Goal: Transaction & Acquisition: Purchase product/service

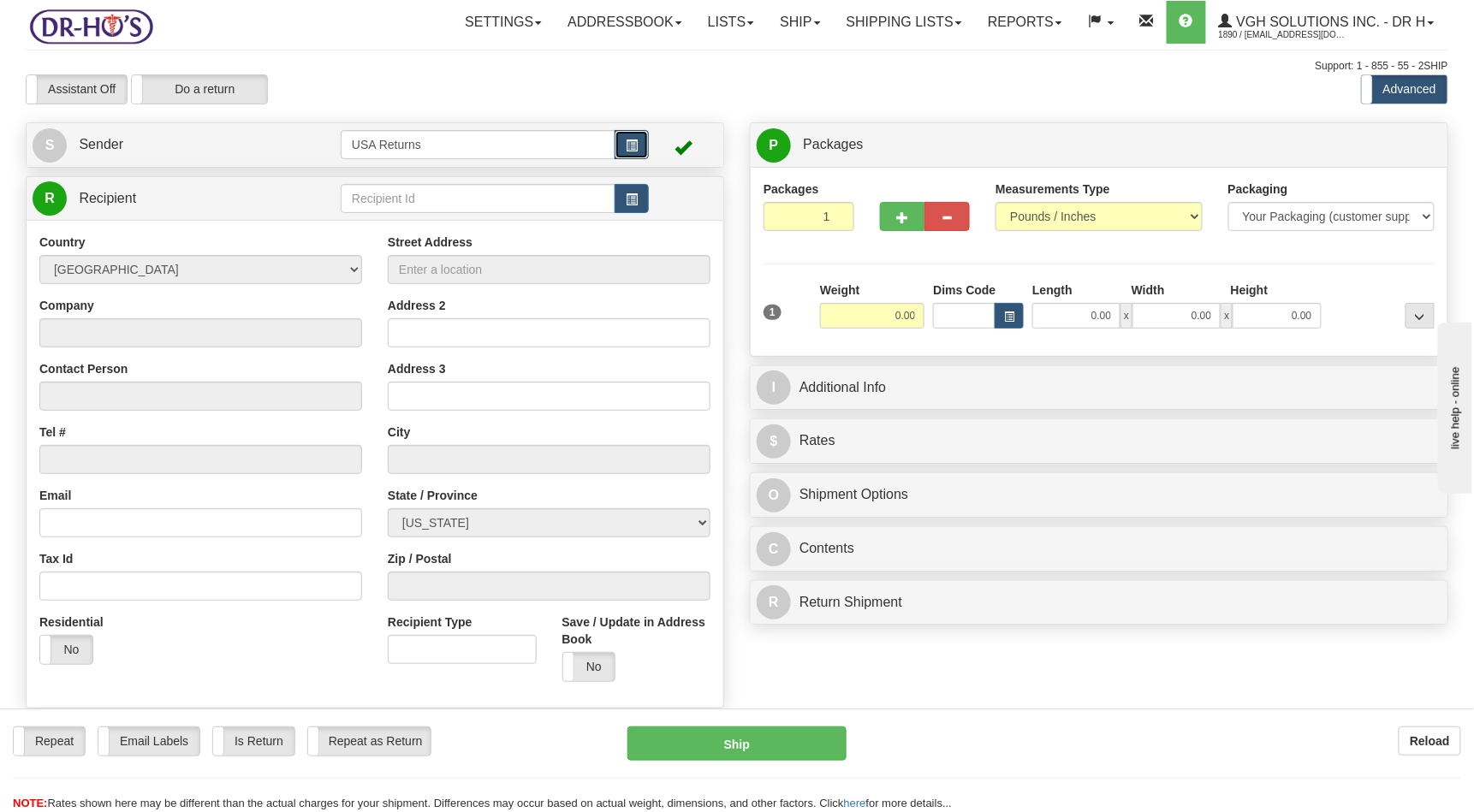
click at [635, 138] on button "button" at bounding box center [632, 145] width 35 height 29
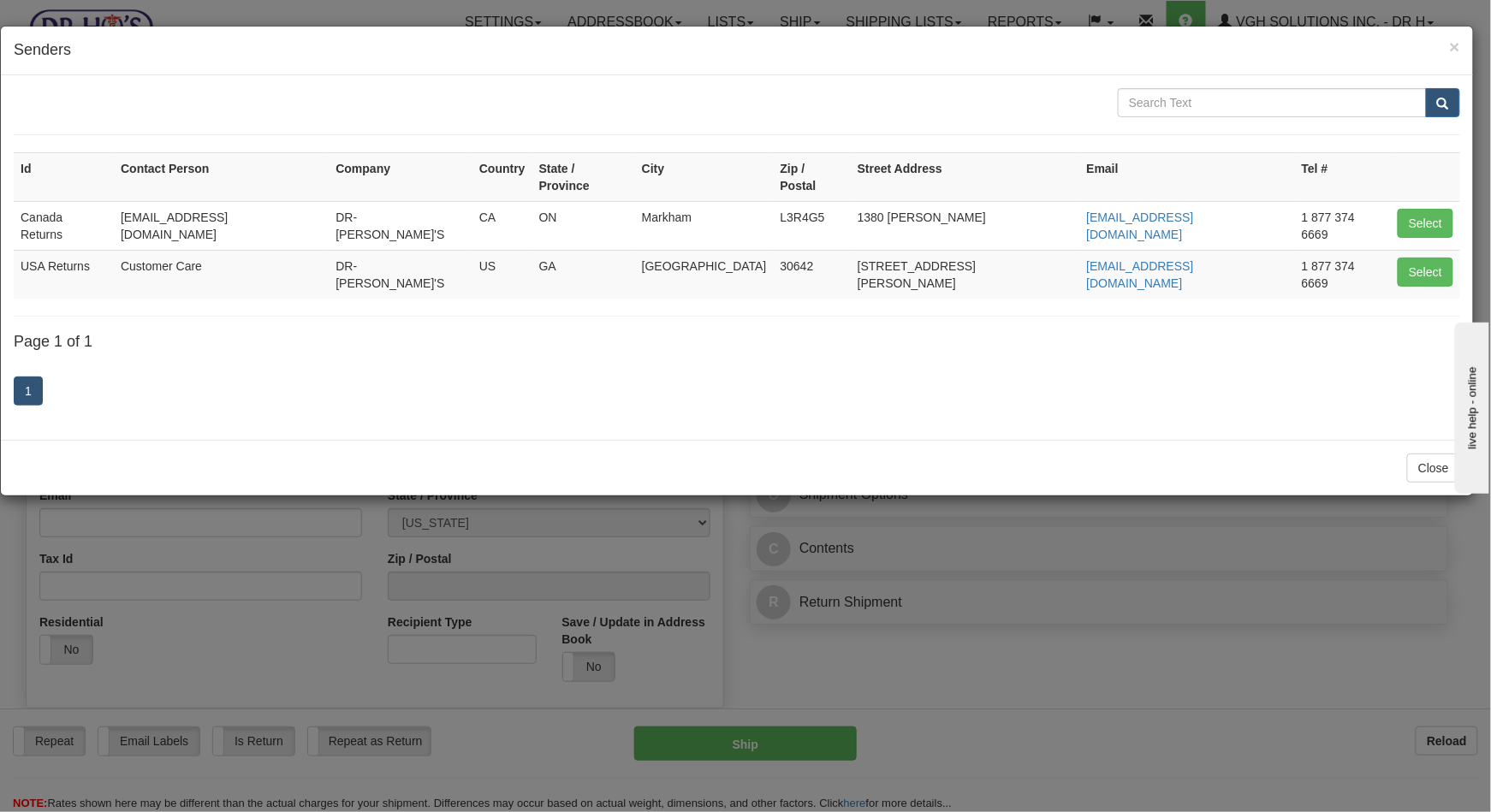
click at [1396, 203] on td "Select" at bounding box center [1425, 226] width 69 height 49
click at [1404, 209] on button "Select" at bounding box center [1425, 224] width 56 height 29
type input "Canada Returns"
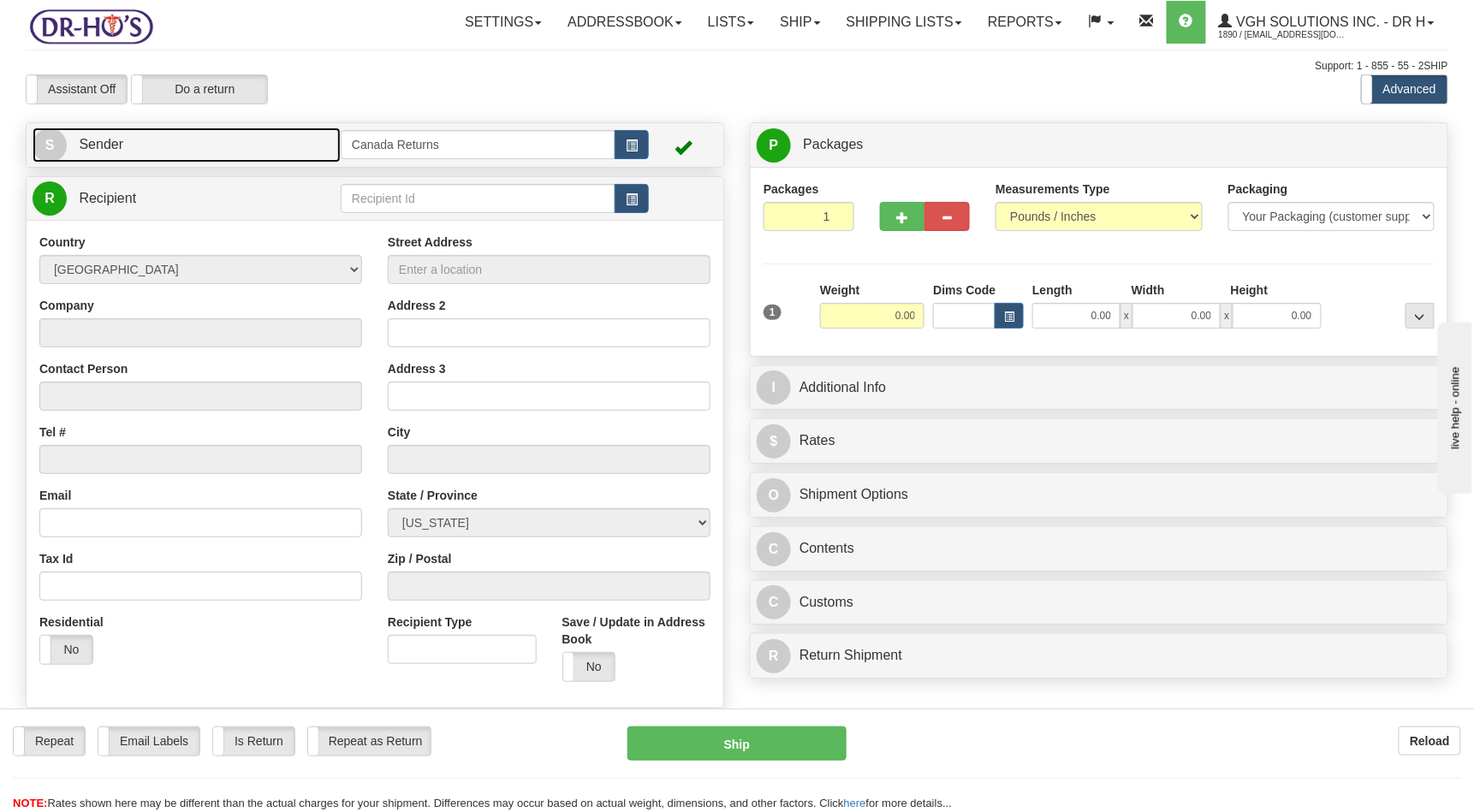
click at [220, 146] on link "S Sender" at bounding box center [187, 145] width 309 height 35
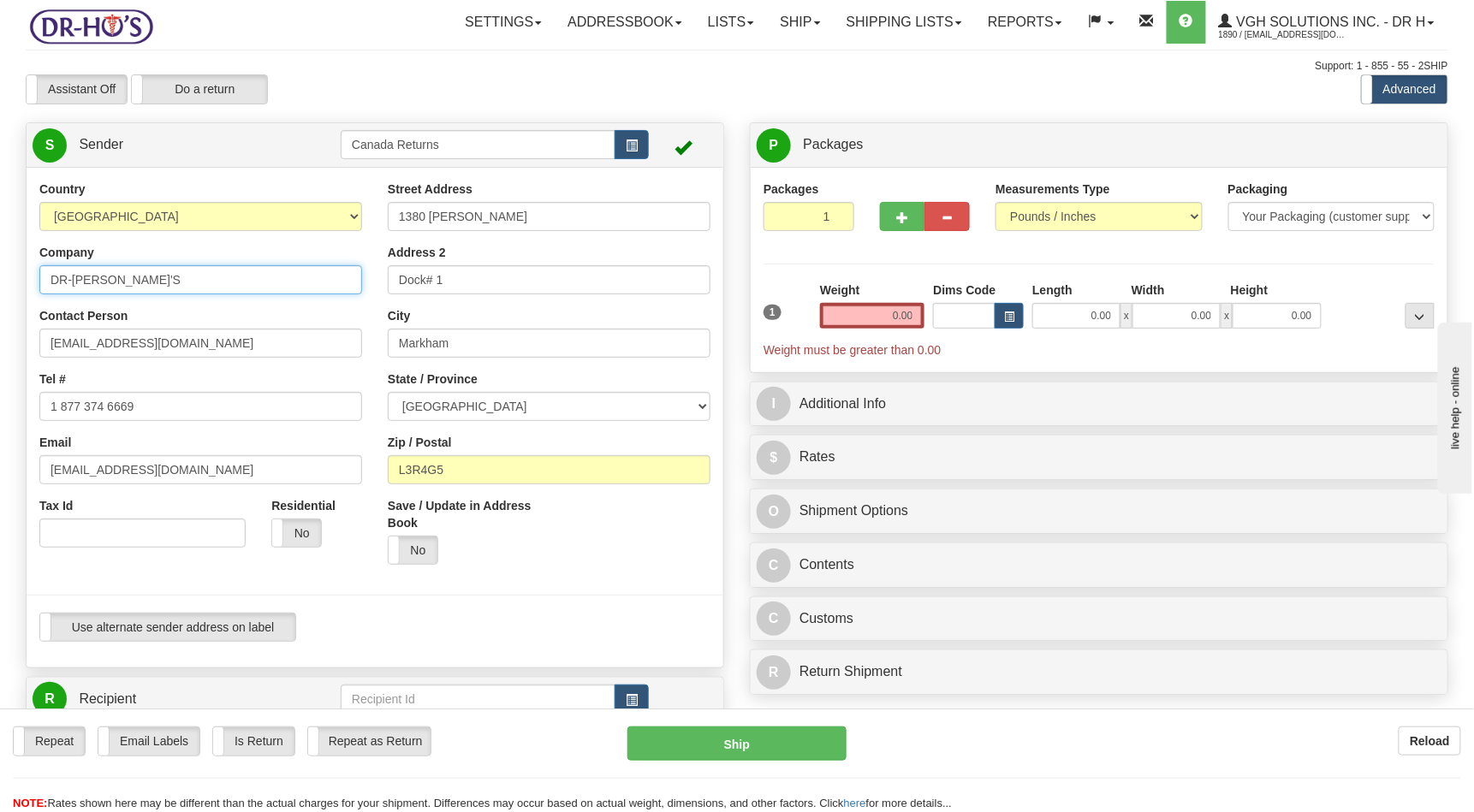
click at [125, 276] on input "DR-[PERSON_NAME]'S" at bounding box center [201, 280] width 323 height 29
paste input "[PERSON_NAME]"
type input "[PERSON_NAME]"
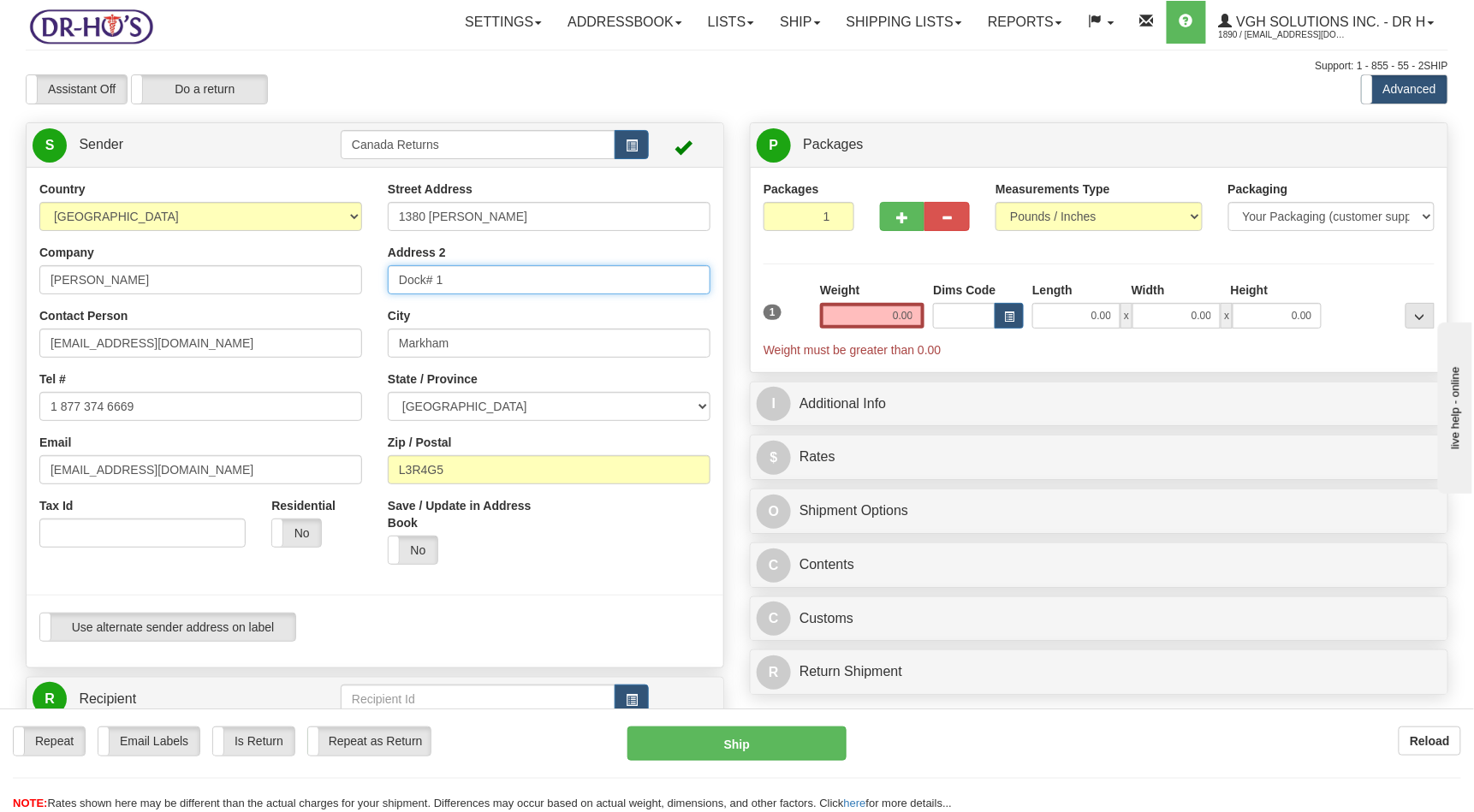
click at [539, 289] on input "Dock# 1" at bounding box center [549, 280] width 323 height 29
click at [537, 285] on input "Dock# 1" at bounding box center [549, 280] width 323 height 29
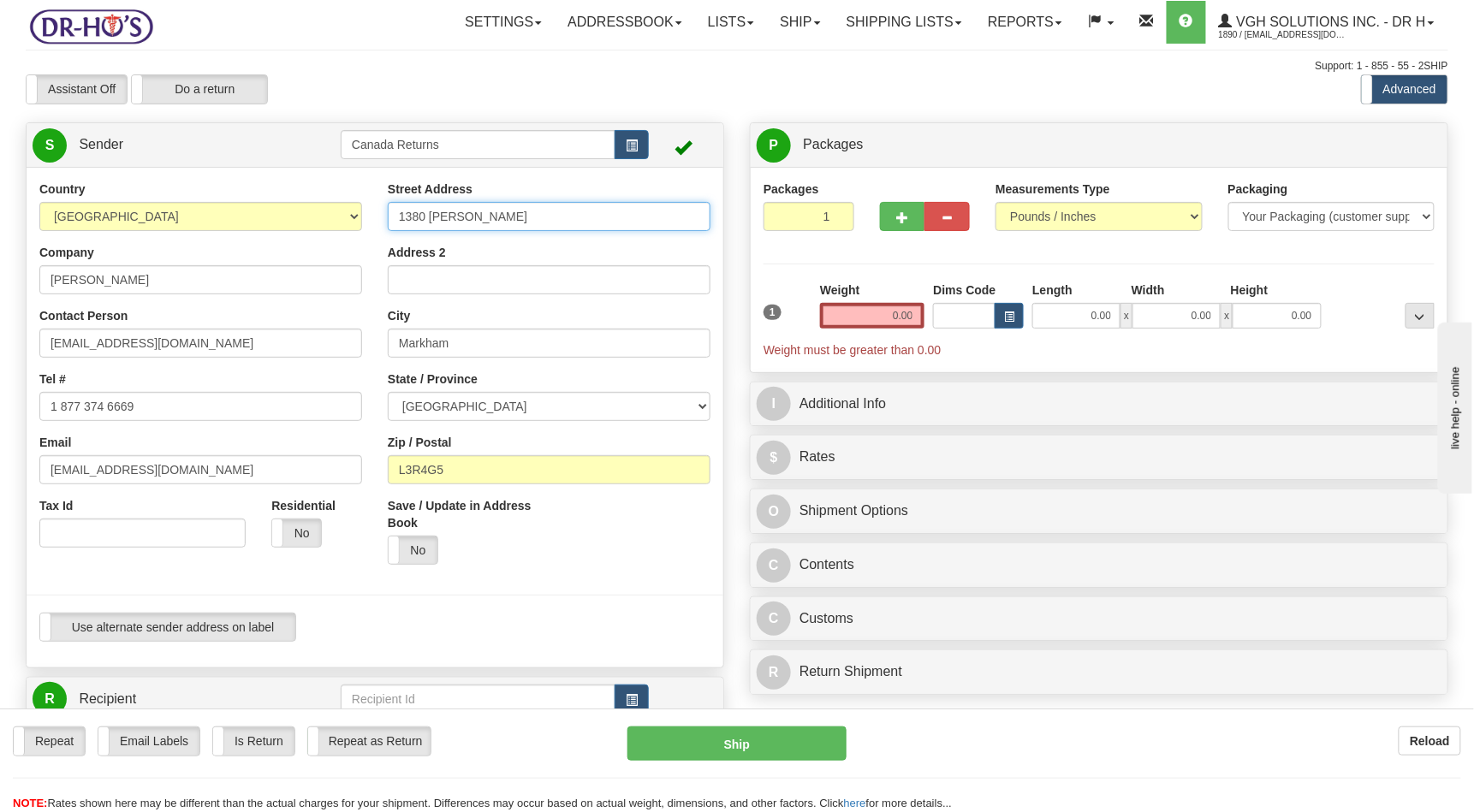
click at [522, 217] on input "1380 [PERSON_NAME]" at bounding box center [549, 216] width 323 height 29
paste input "[STREET_ADDRESS]"
drag, startPoint x: 590, startPoint y: 217, endPoint x: 600, endPoint y: 219, distance: 10.2
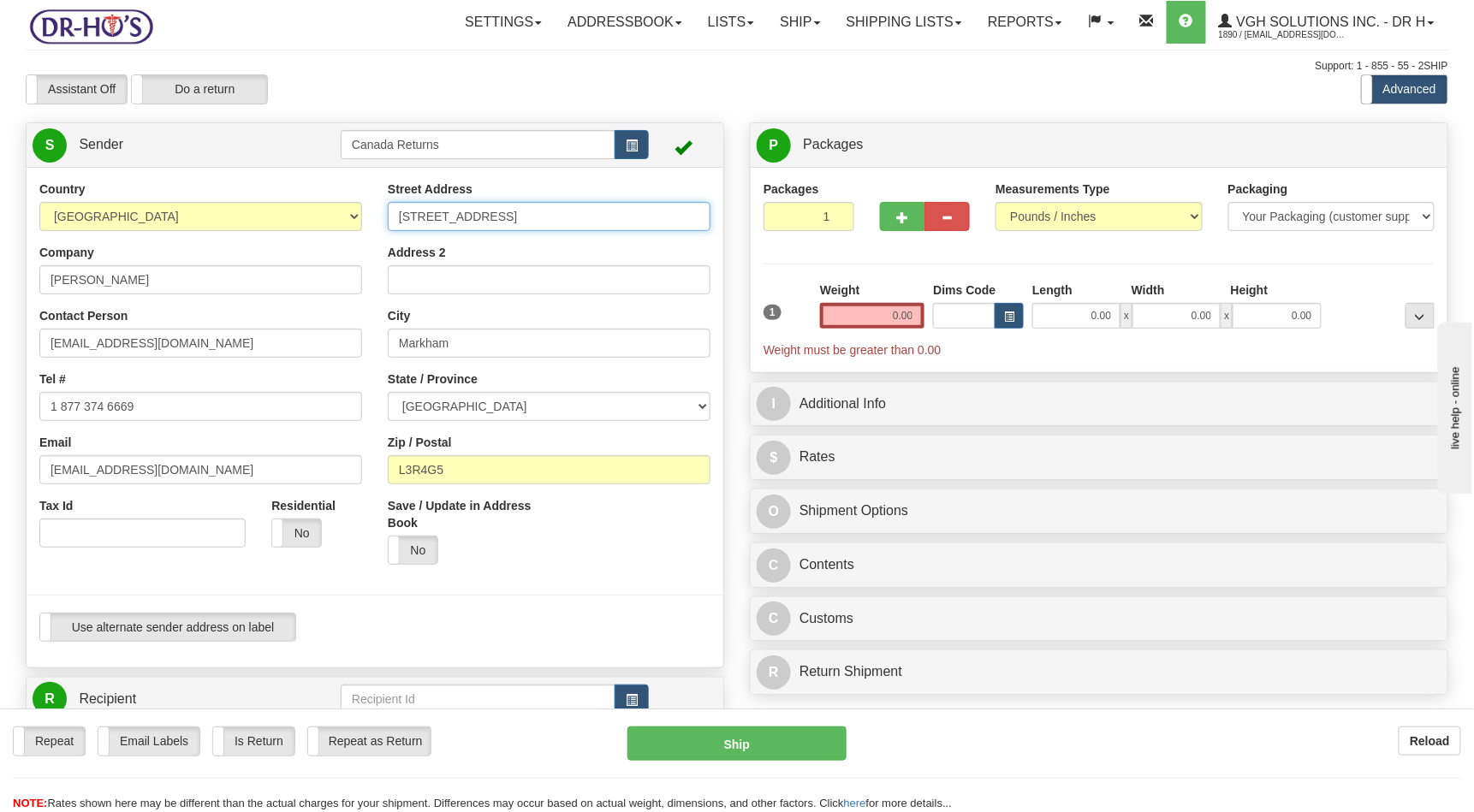
click at [600, 219] on input "[STREET_ADDRESS]" at bounding box center [549, 216] width 323 height 29
click at [490, 217] on input "[STREET_ADDRESS]" at bounding box center [549, 216] width 323 height 29
click at [552, 220] on input "[STREET_ADDRESS]" at bounding box center [549, 216] width 323 height 29
drag, startPoint x: 560, startPoint y: 223, endPoint x: 559, endPoint y: 214, distance: 9.1
click at [560, 221] on input "[STREET_ADDRESS]" at bounding box center [549, 216] width 323 height 29
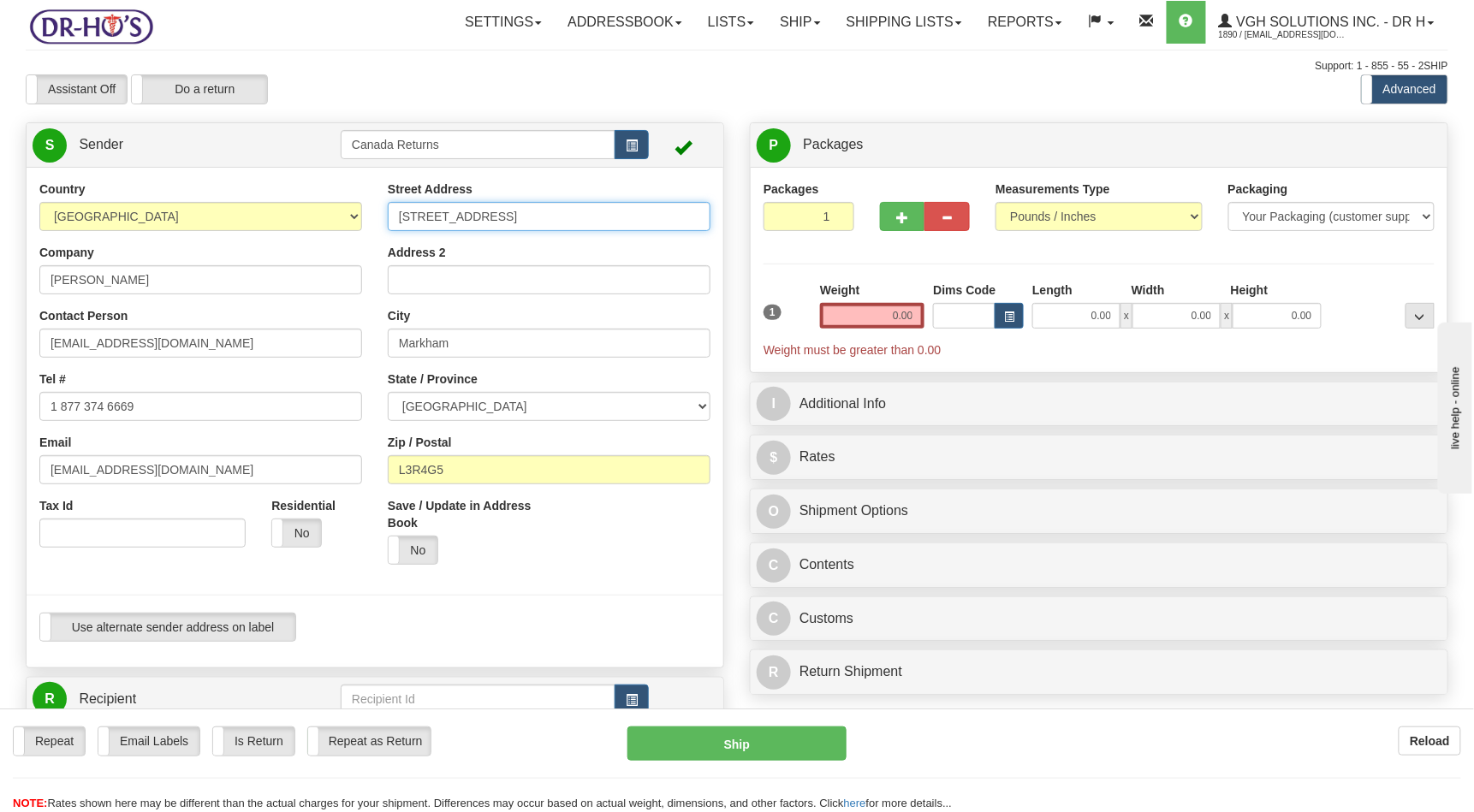
click at [555, 214] on input "[STREET_ADDRESS]" at bounding box center [549, 216] width 323 height 29
drag, startPoint x: 549, startPoint y: 217, endPoint x: 484, endPoint y: 217, distance: 65.0
click at [484, 217] on input "[STREET_ADDRESS]" at bounding box center [549, 216] width 323 height 29
type input "[STREET_ADDRESS]"
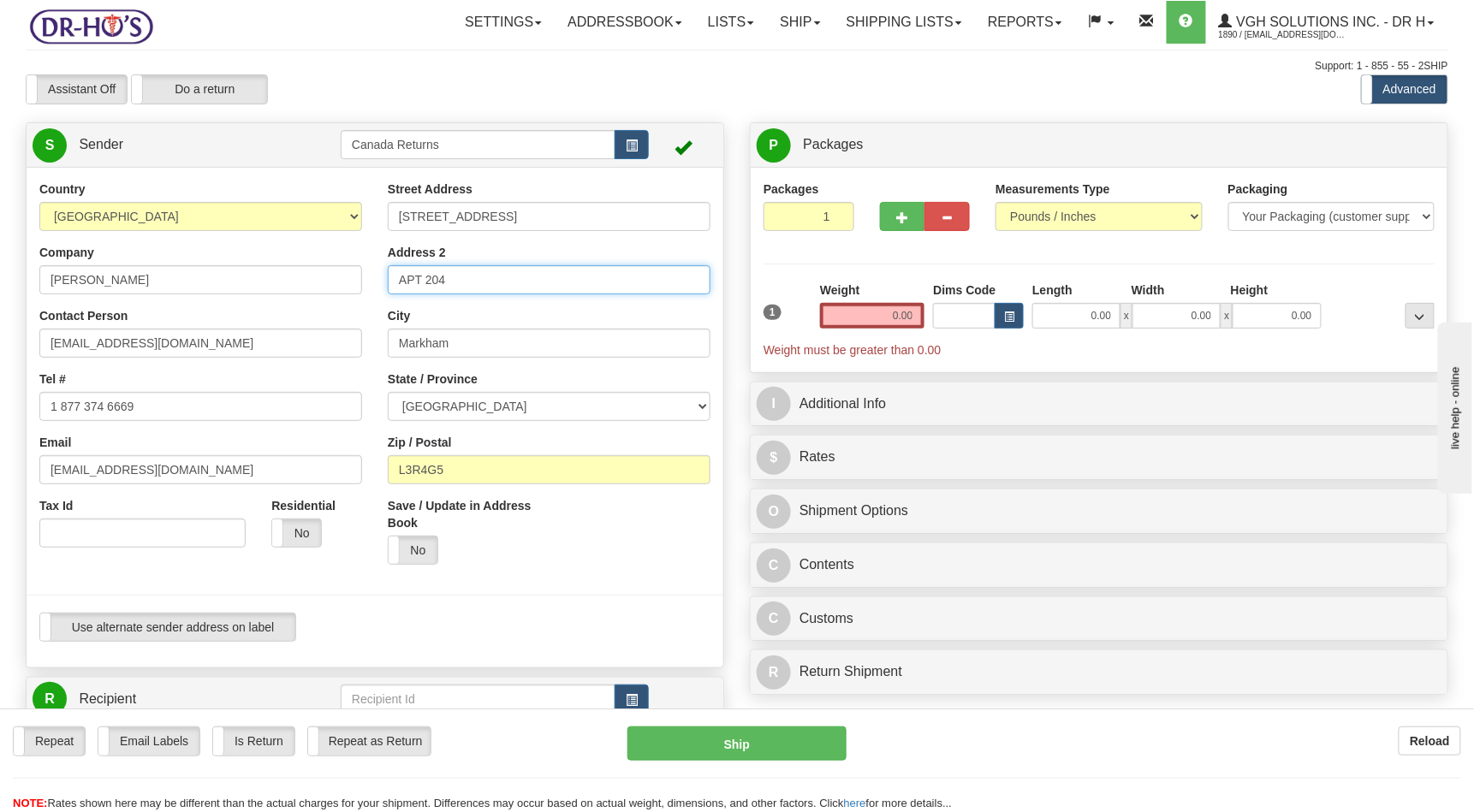
type input "APT 204"
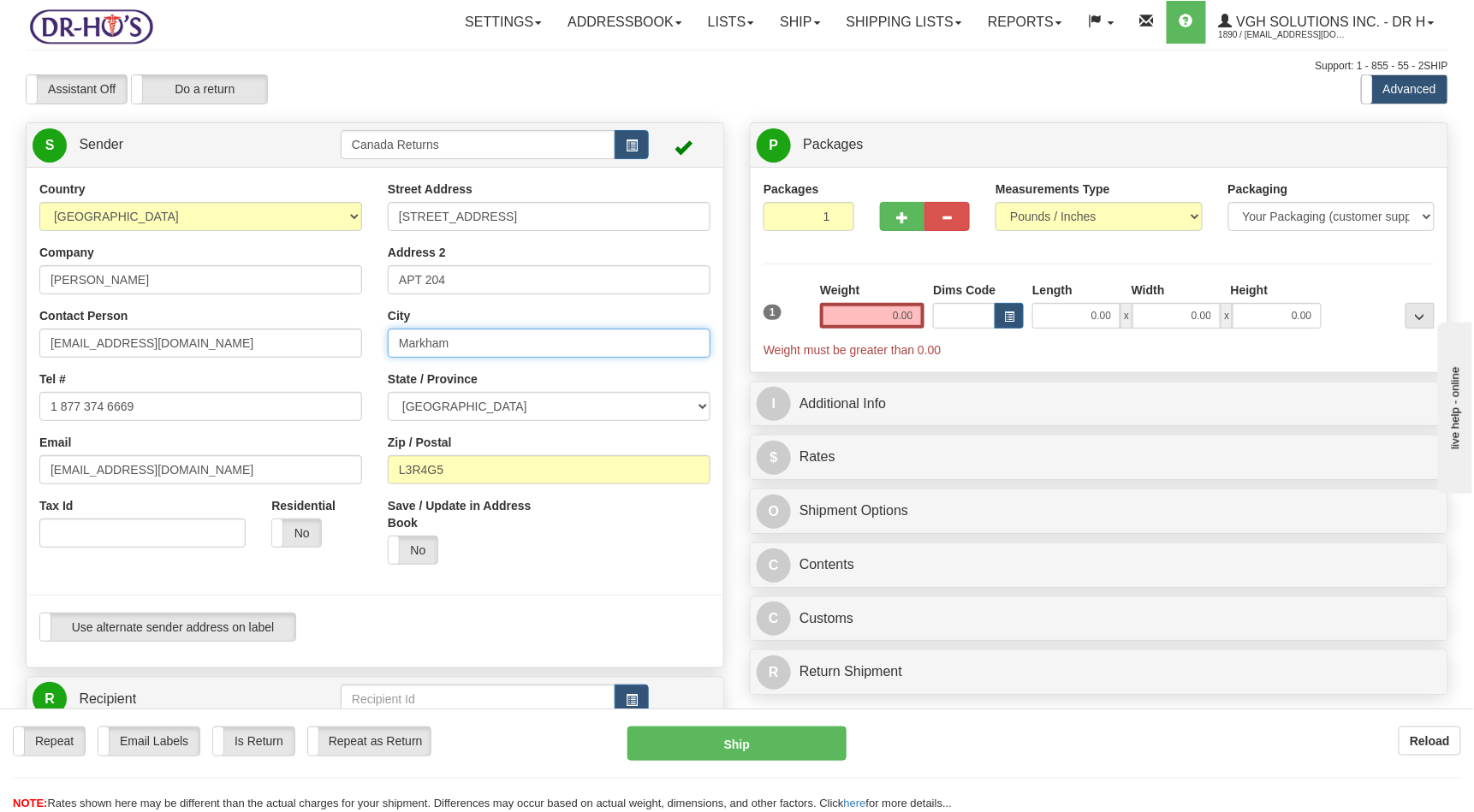
click at [470, 343] on input "Markham" at bounding box center [549, 343] width 323 height 29
type input "[GEOGRAPHIC_DATA]"
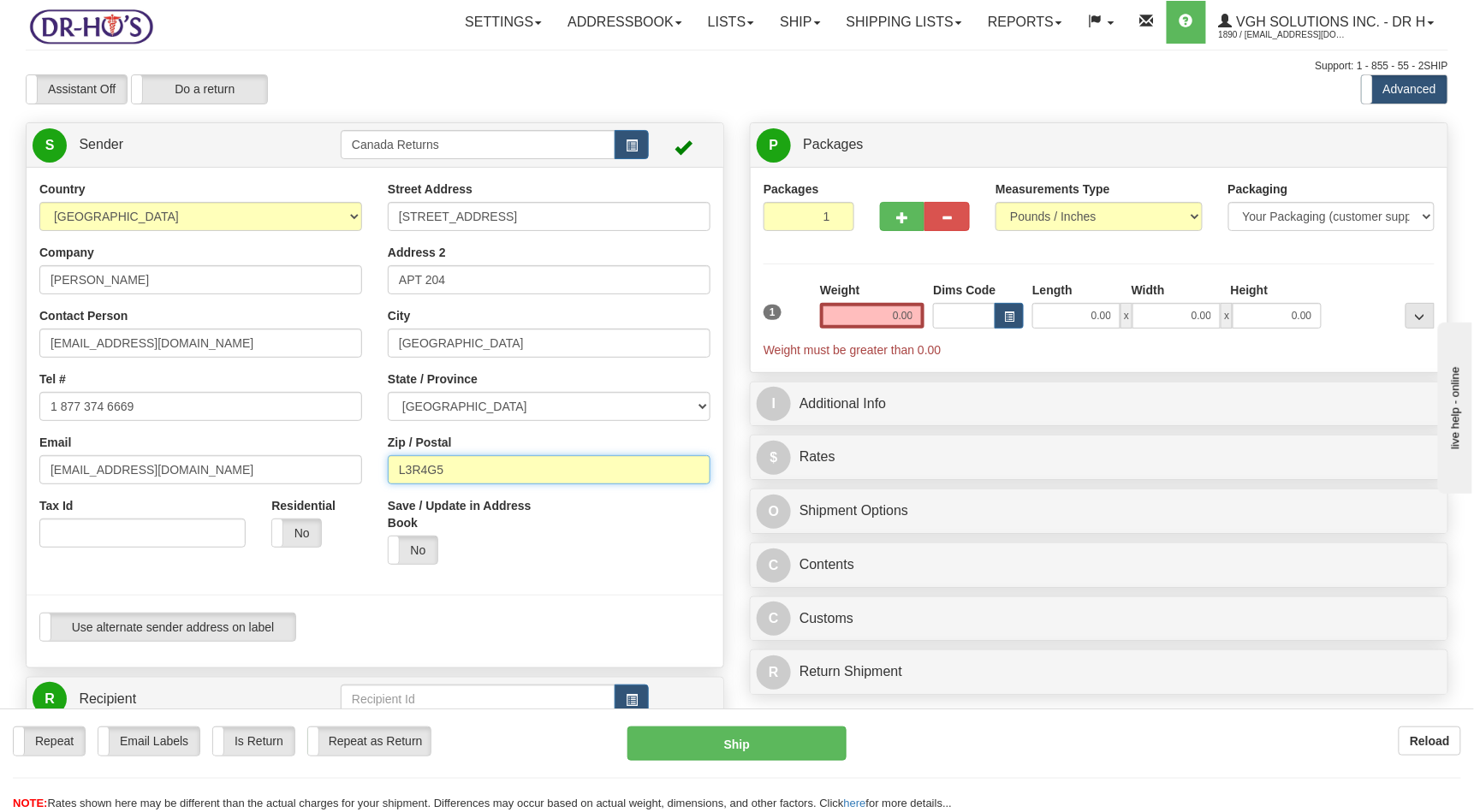
click at [464, 466] on input "L3R4G5" at bounding box center [549, 470] width 323 height 29
paste input "M4P3B4"
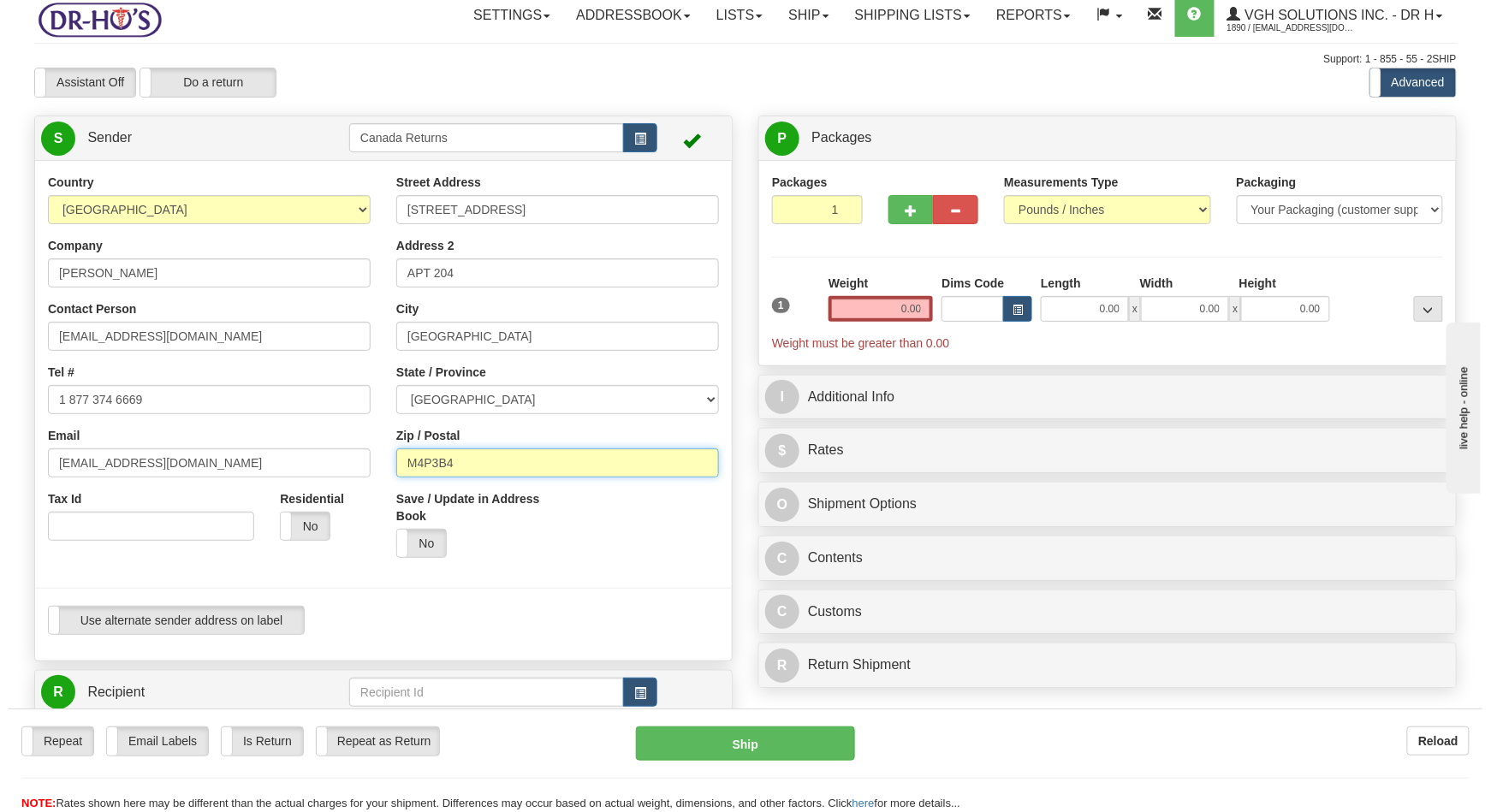
scroll to position [456, 0]
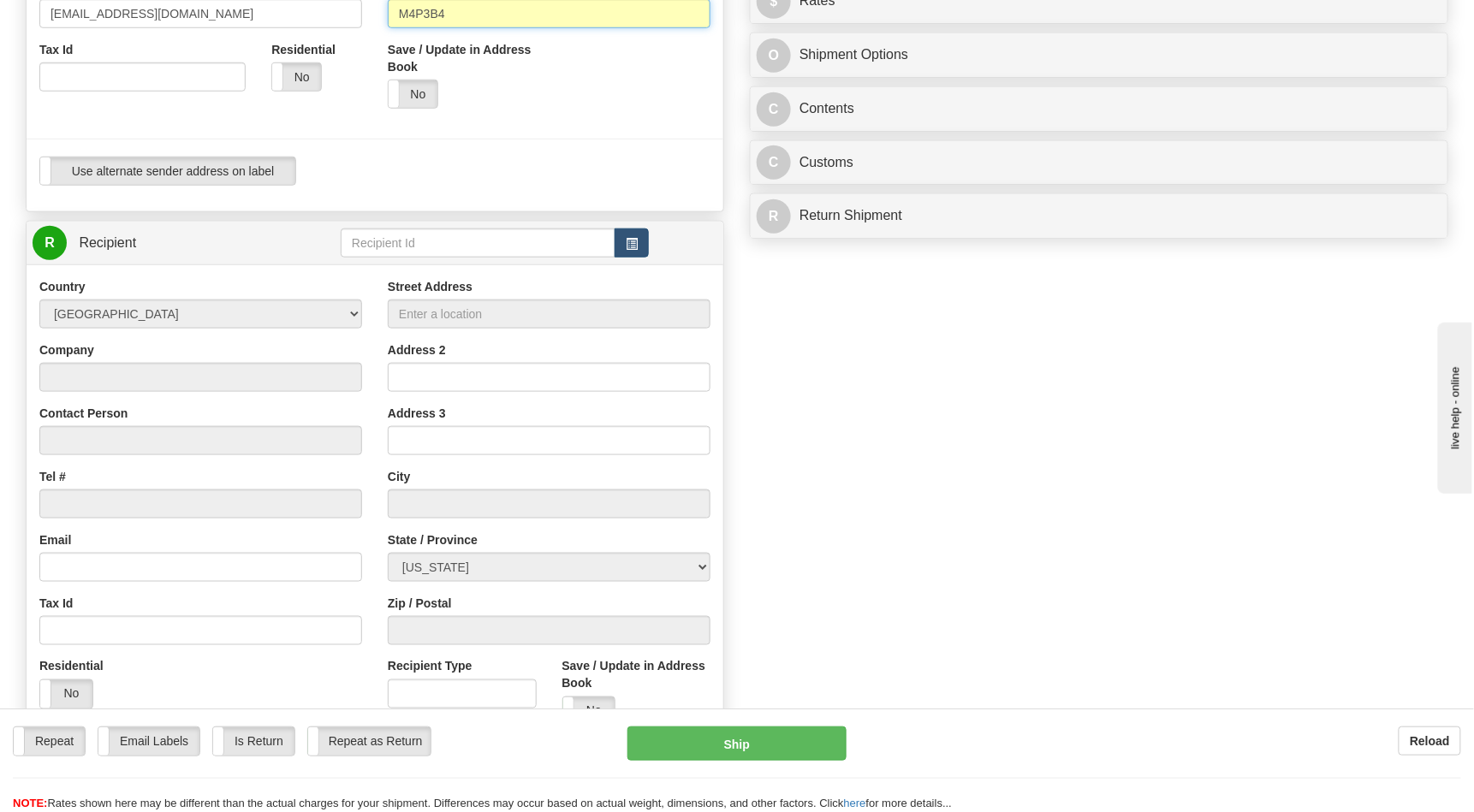
type input "M4P3B4"
click at [636, 243] on span "button" at bounding box center [632, 245] width 12 height 12
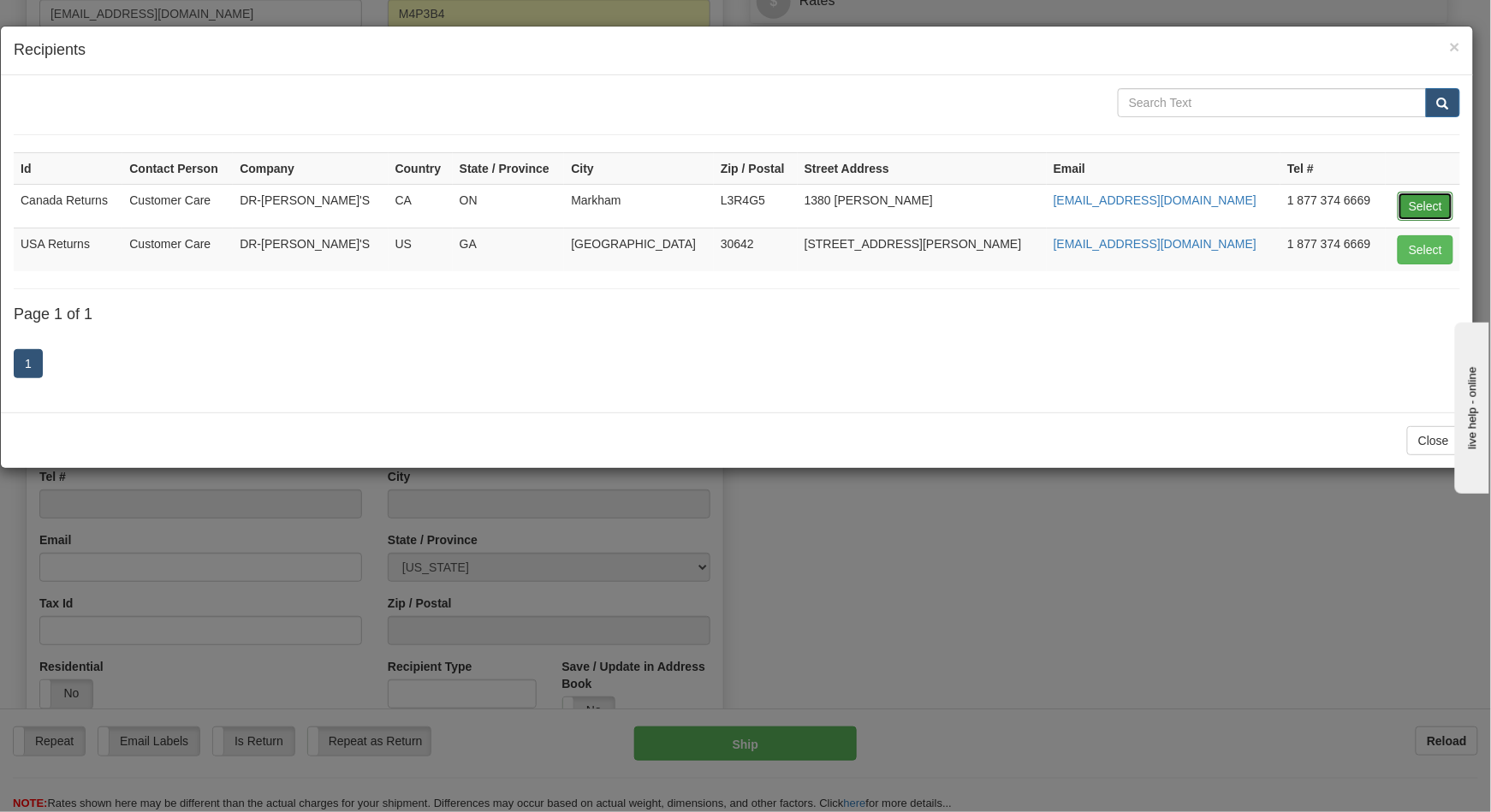
click at [1416, 203] on button "Select" at bounding box center [1425, 206] width 56 height 29
type input "Canada Returns"
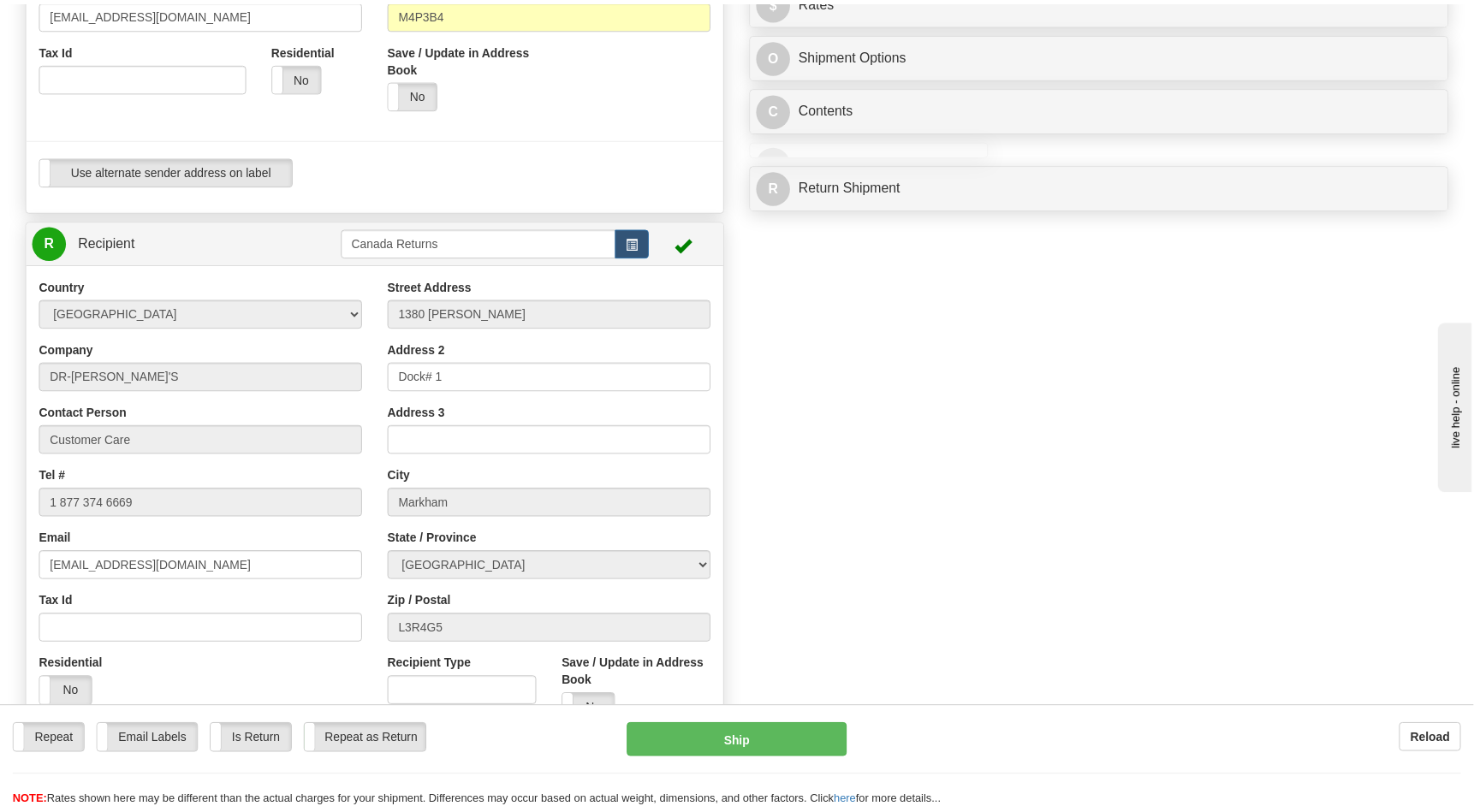
scroll to position [0, 0]
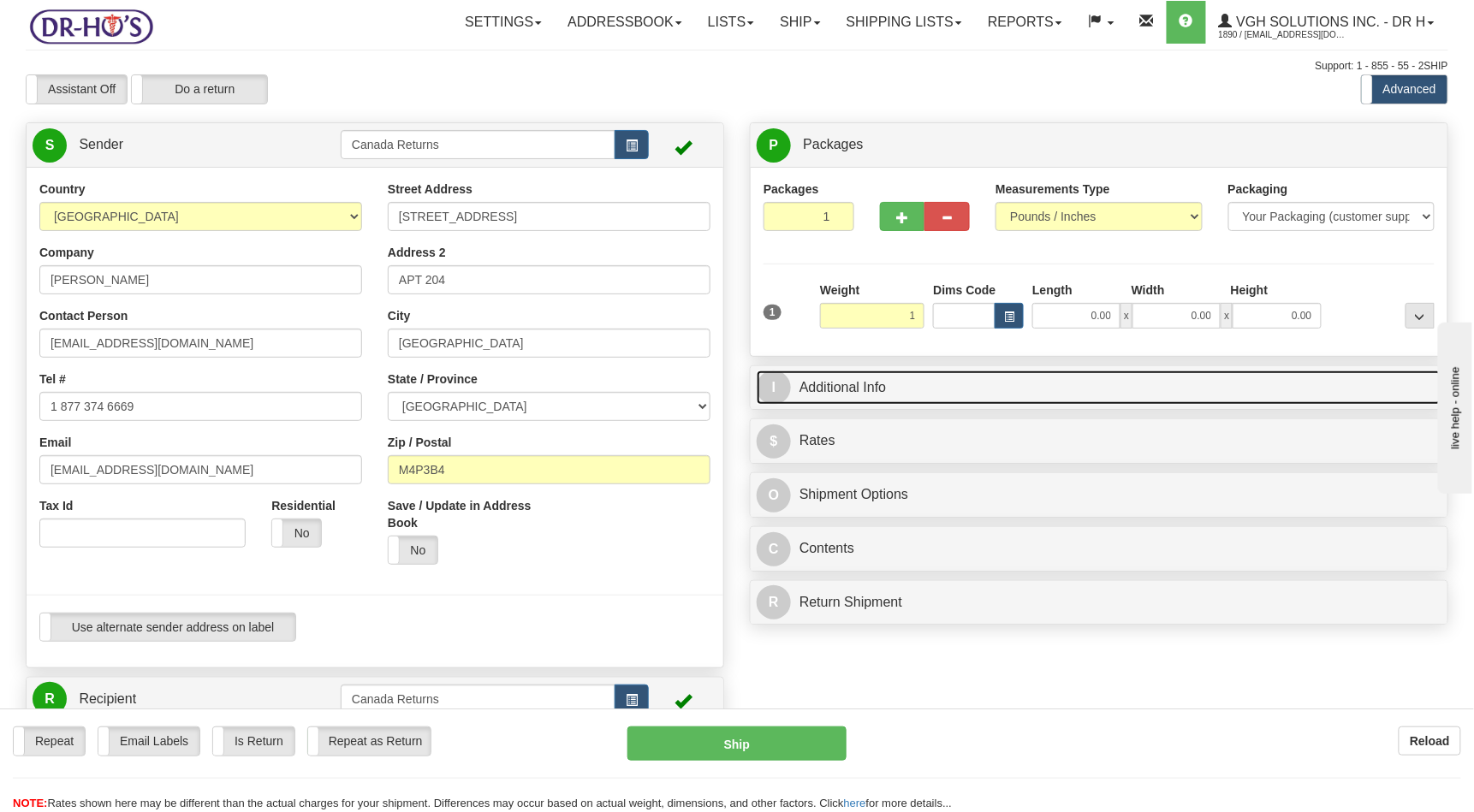
type input "1.00"
click at [956, 381] on link "I Additional Info" at bounding box center [1100, 388] width 685 height 35
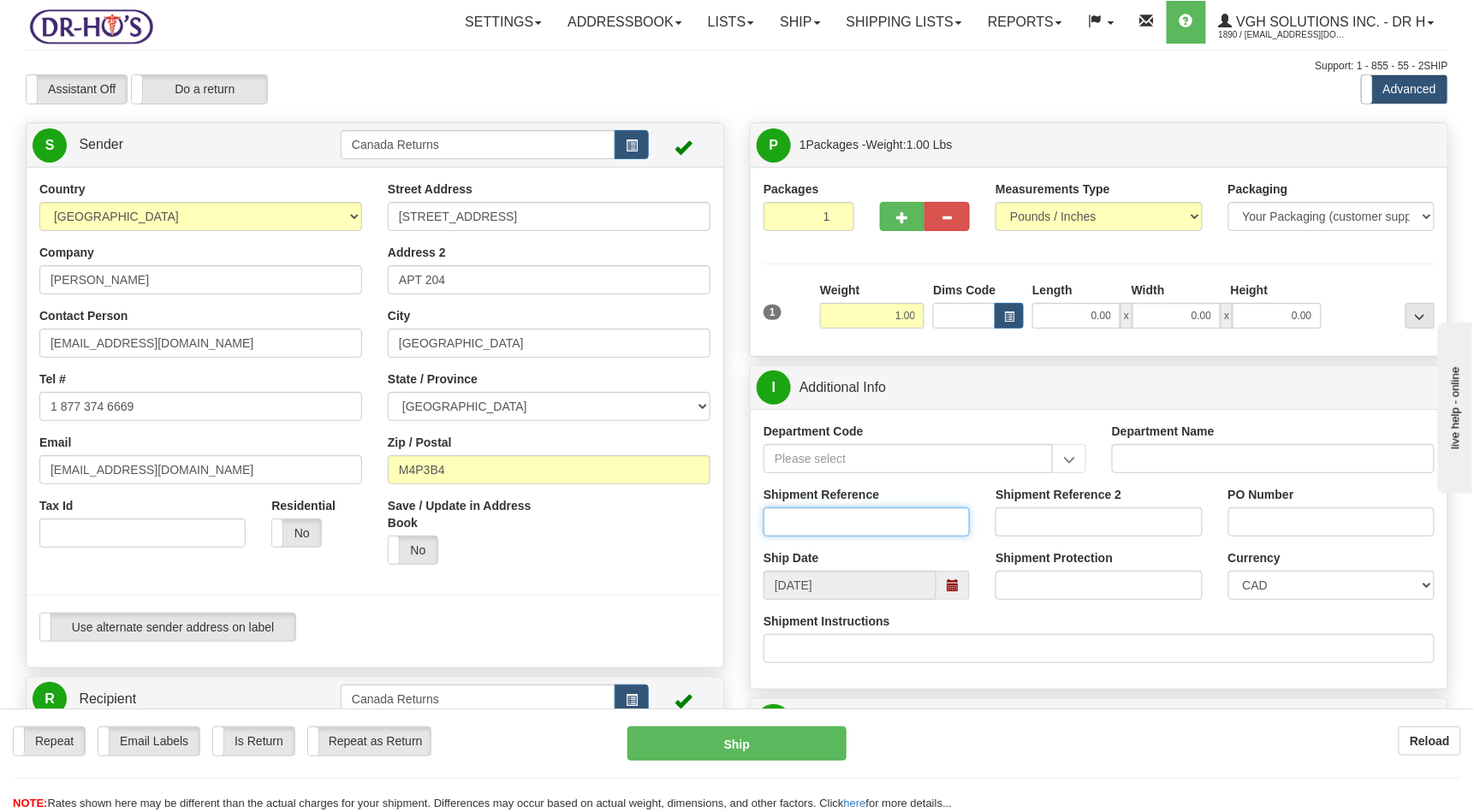
click at [842, 522] on input "Shipment Reference" at bounding box center [867, 522] width 206 height 29
click at [961, 587] on span at bounding box center [953, 585] width 34 height 29
type input "1182715"
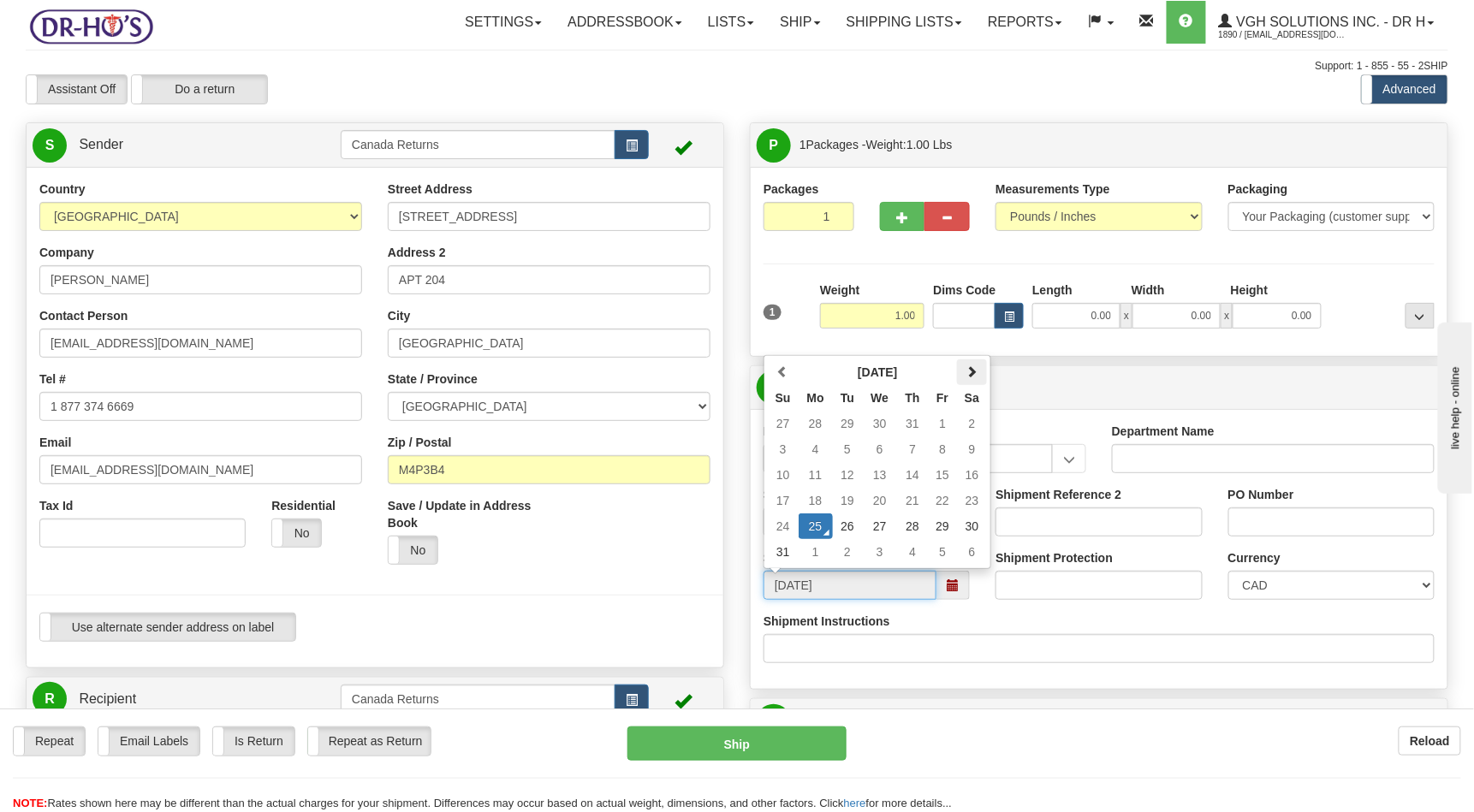
click at [974, 377] on span at bounding box center [972, 371] width 12 height 12
click at [815, 447] on td "8" at bounding box center [816, 449] width 35 height 26
type input "[DATE]"
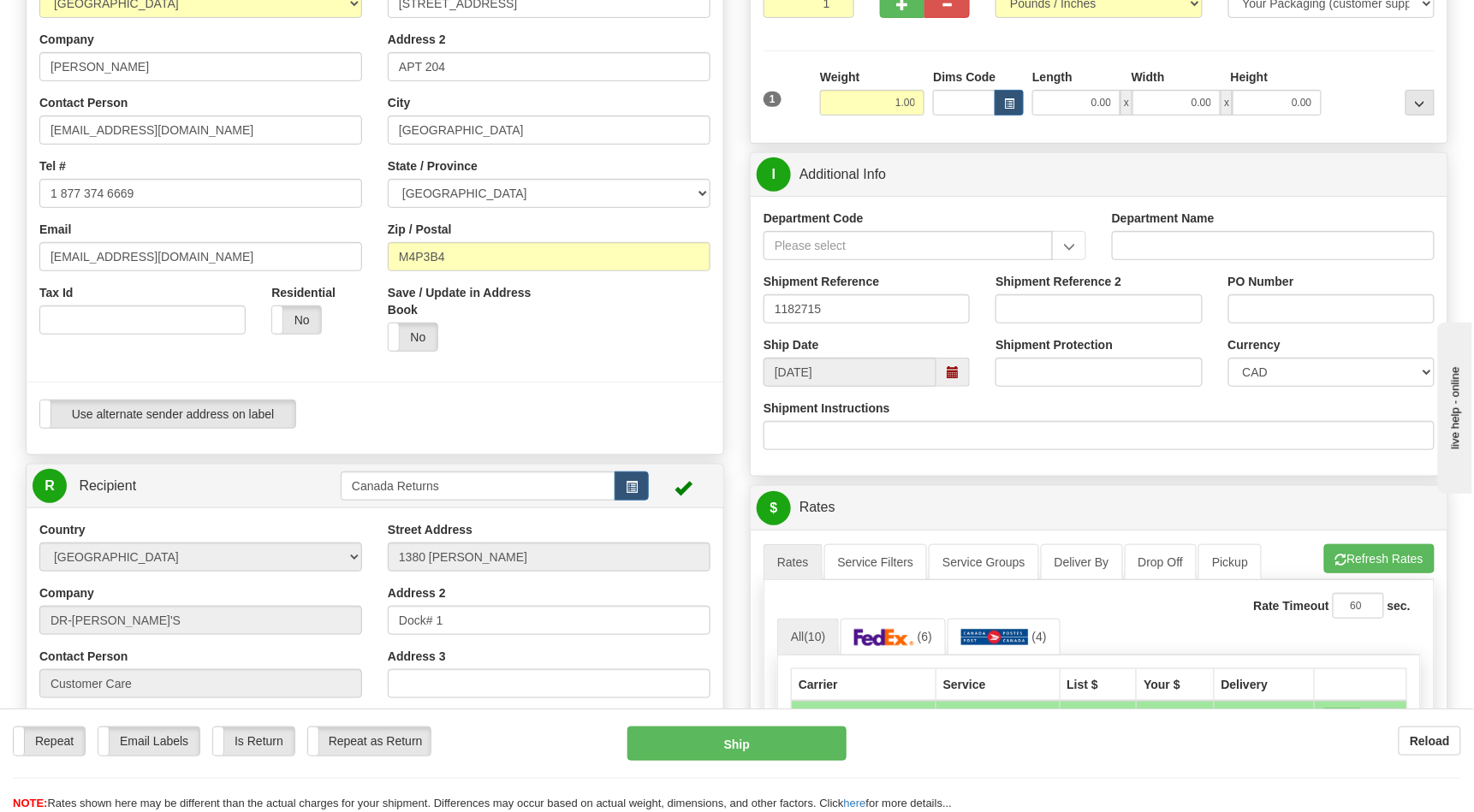
scroll to position [228, 0]
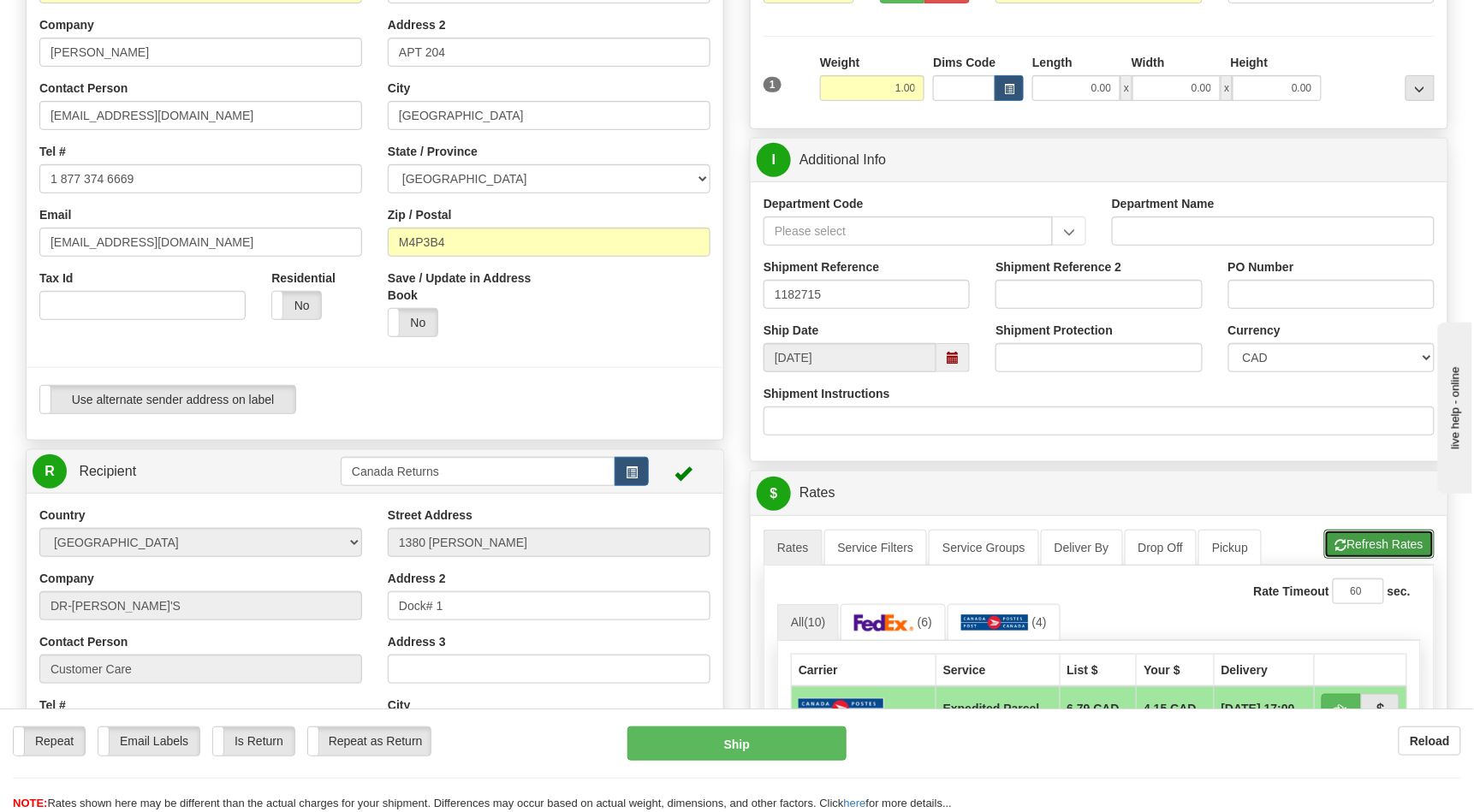
drag, startPoint x: 1388, startPoint y: 543, endPoint x: 1378, endPoint y: 541, distance: 10.2
click at [1388, 543] on button "Refresh Rates" at bounding box center [1379, 544] width 111 height 29
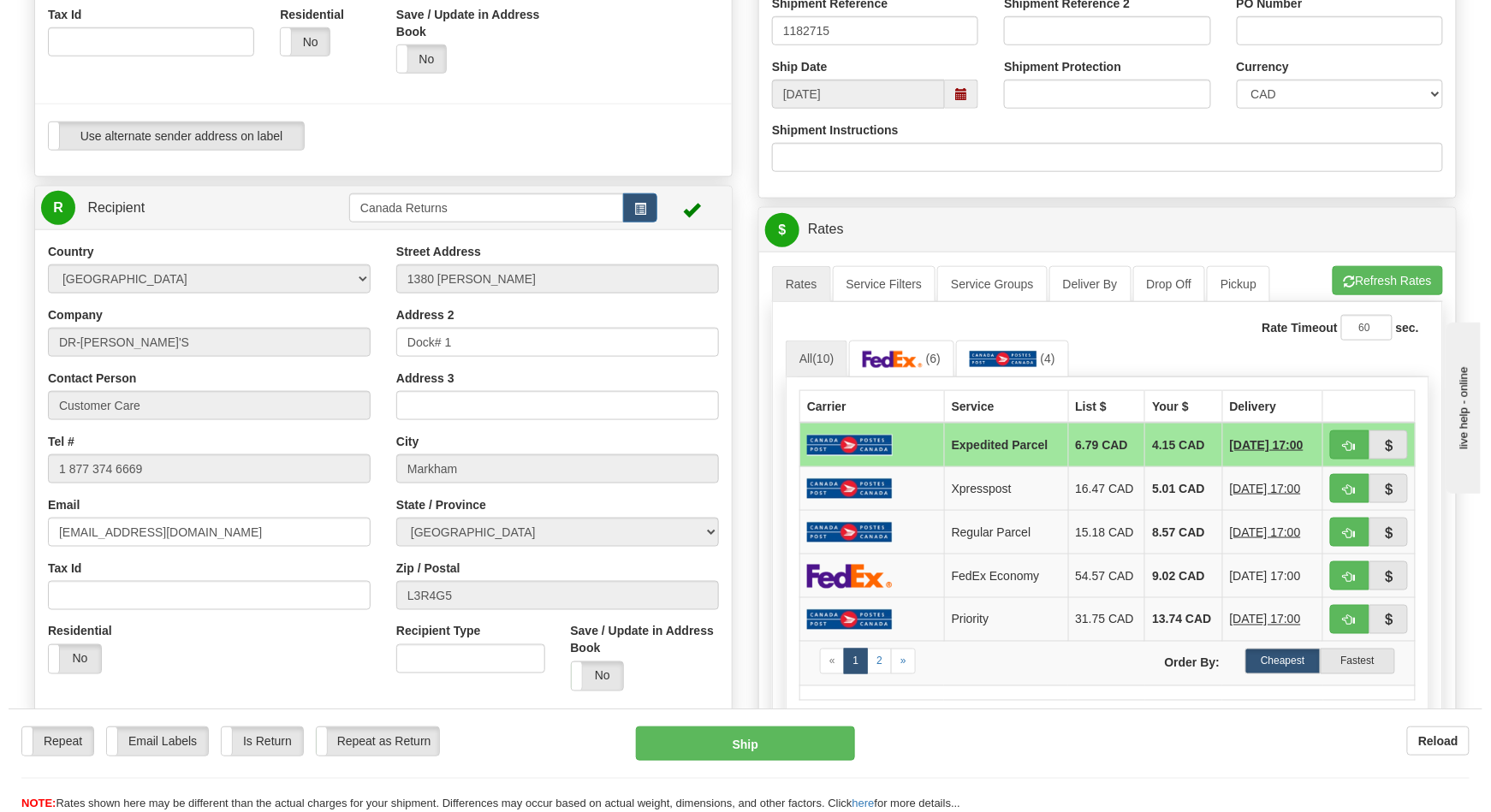
scroll to position [570, 0]
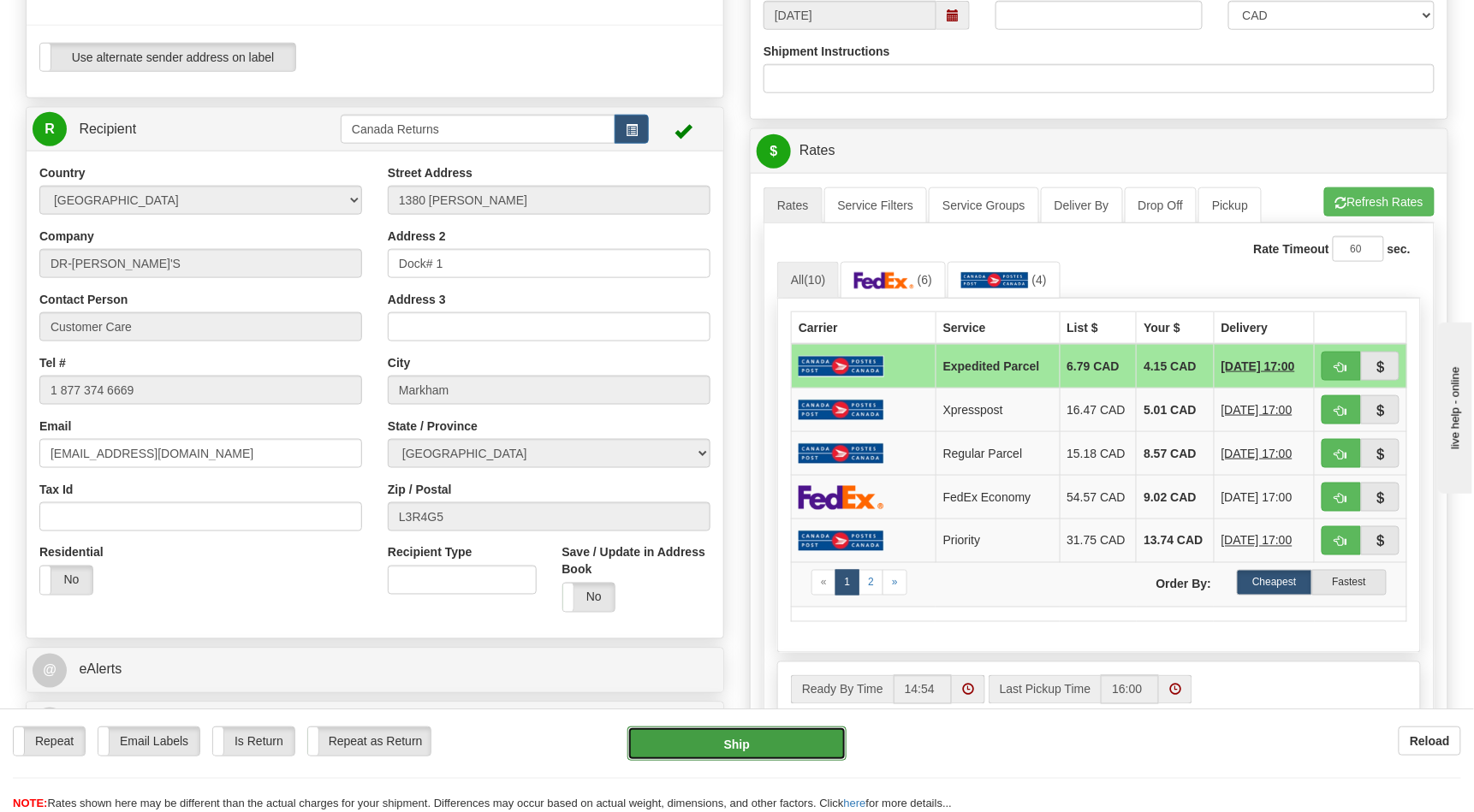
click at [774, 757] on button "Ship" at bounding box center [738, 744] width 220 height 35
type input "DOM.EP"
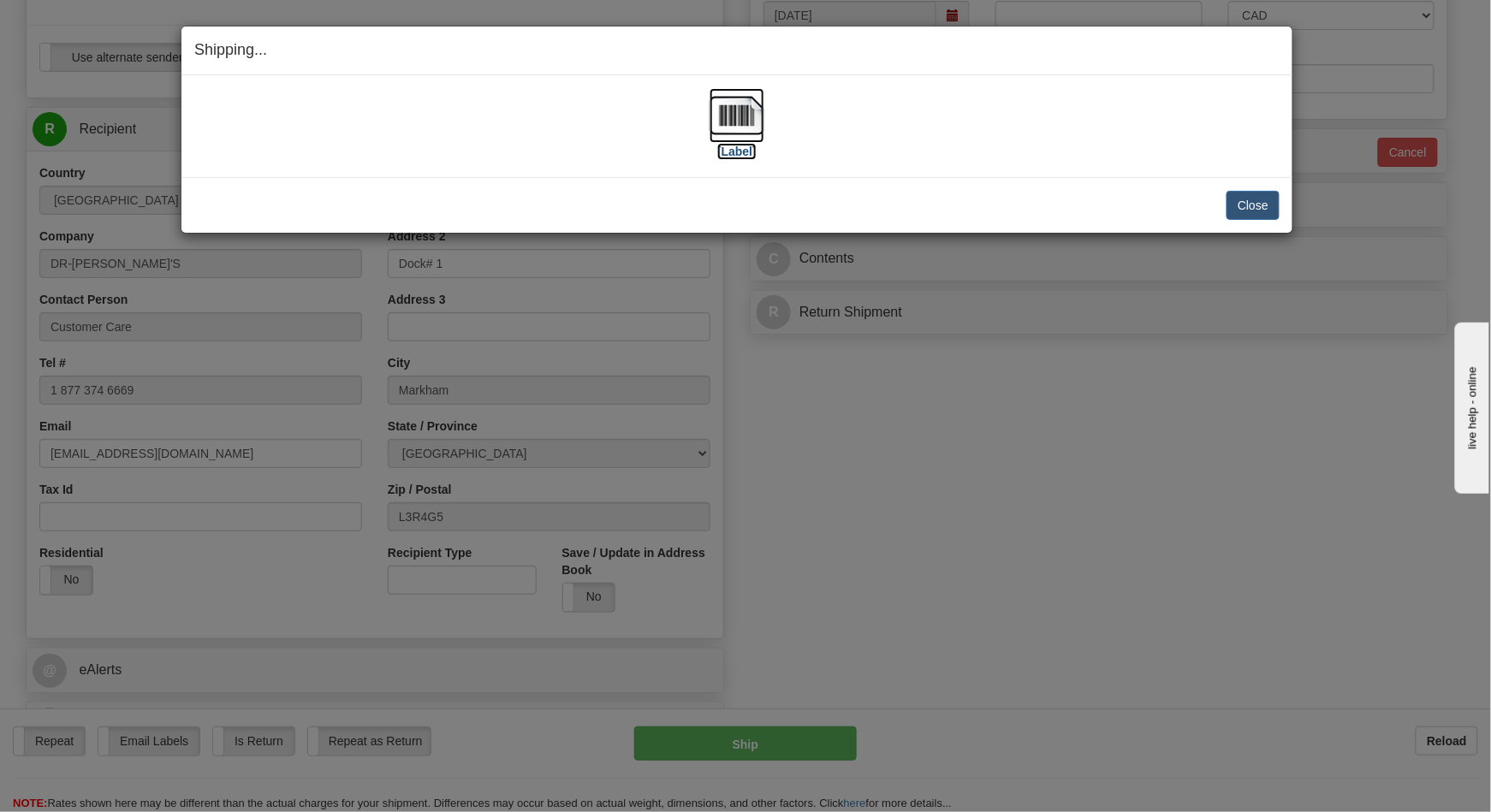
click at [729, 146] on label "[Label]" at bounding box center [737, 151] width 40 height 17
